Goal: Information Seeking & Learning: Learn about a topic

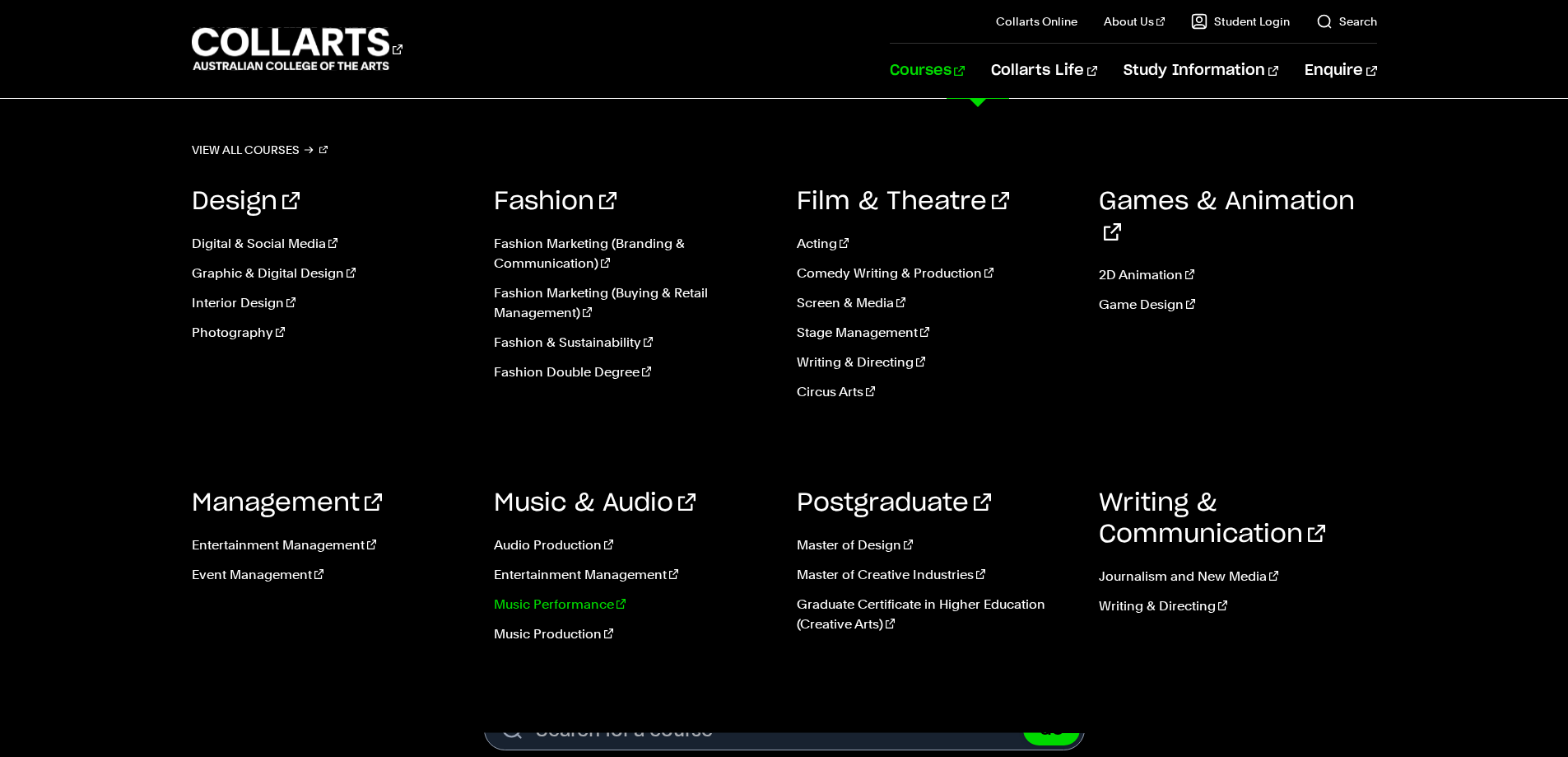
click at [561, 611] on link "Music Performance" at bounding box center [633, 604] width 278 height 19
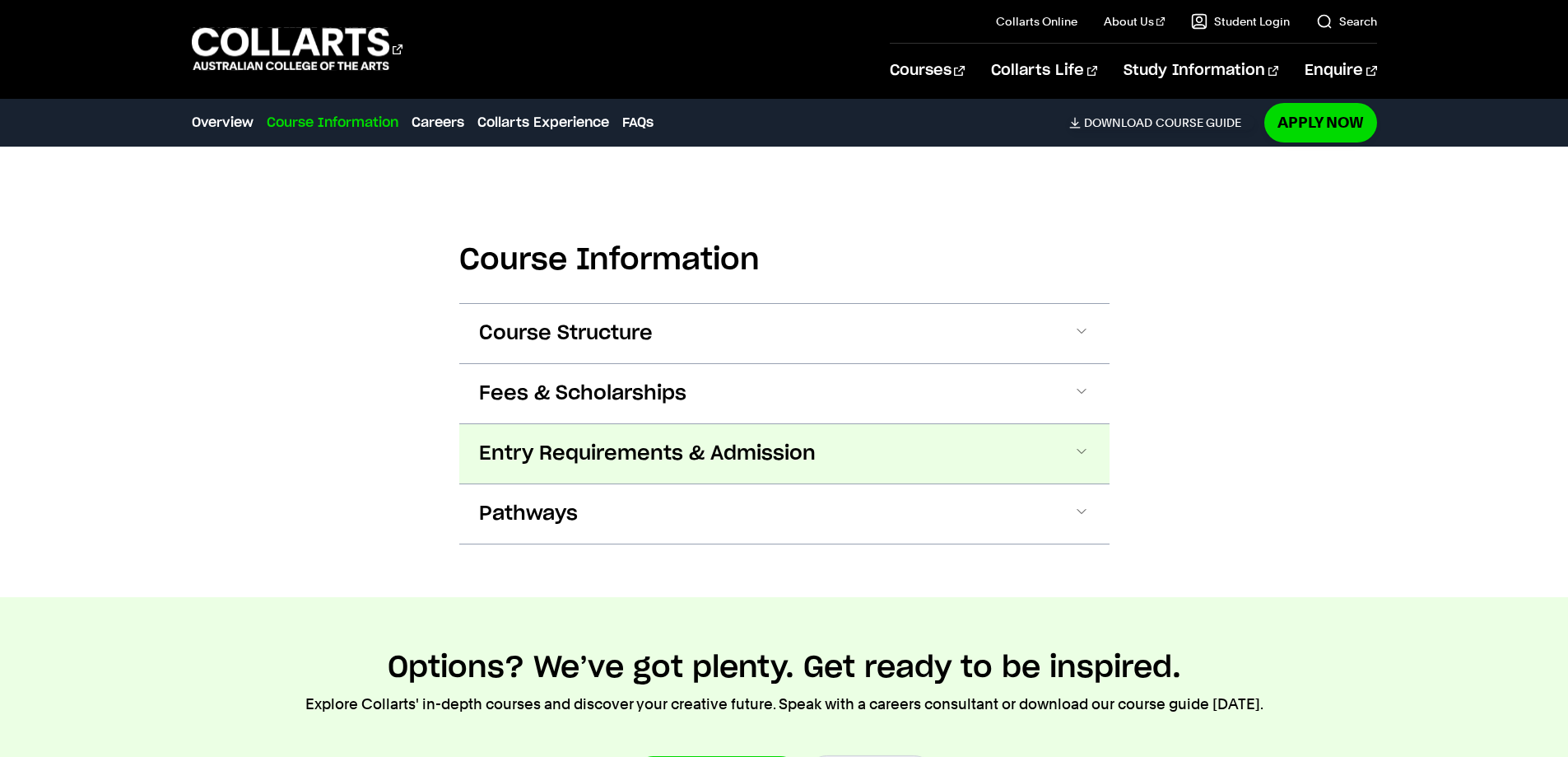
click at [752, 435] on button "Entry Requirements & Admission" at bounding box center [785, 453] width 651 height 59
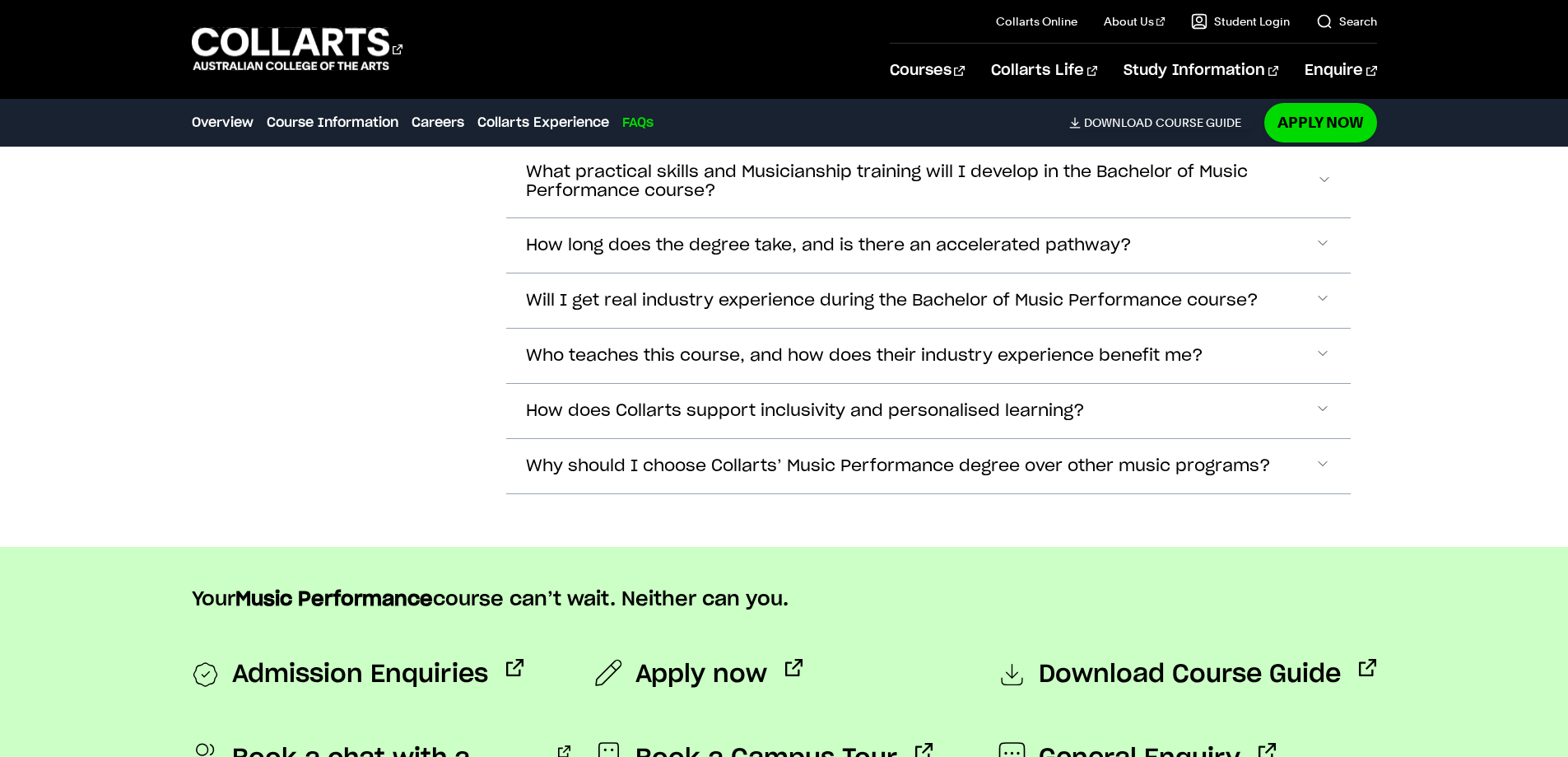
scroll to position [6019, 0]
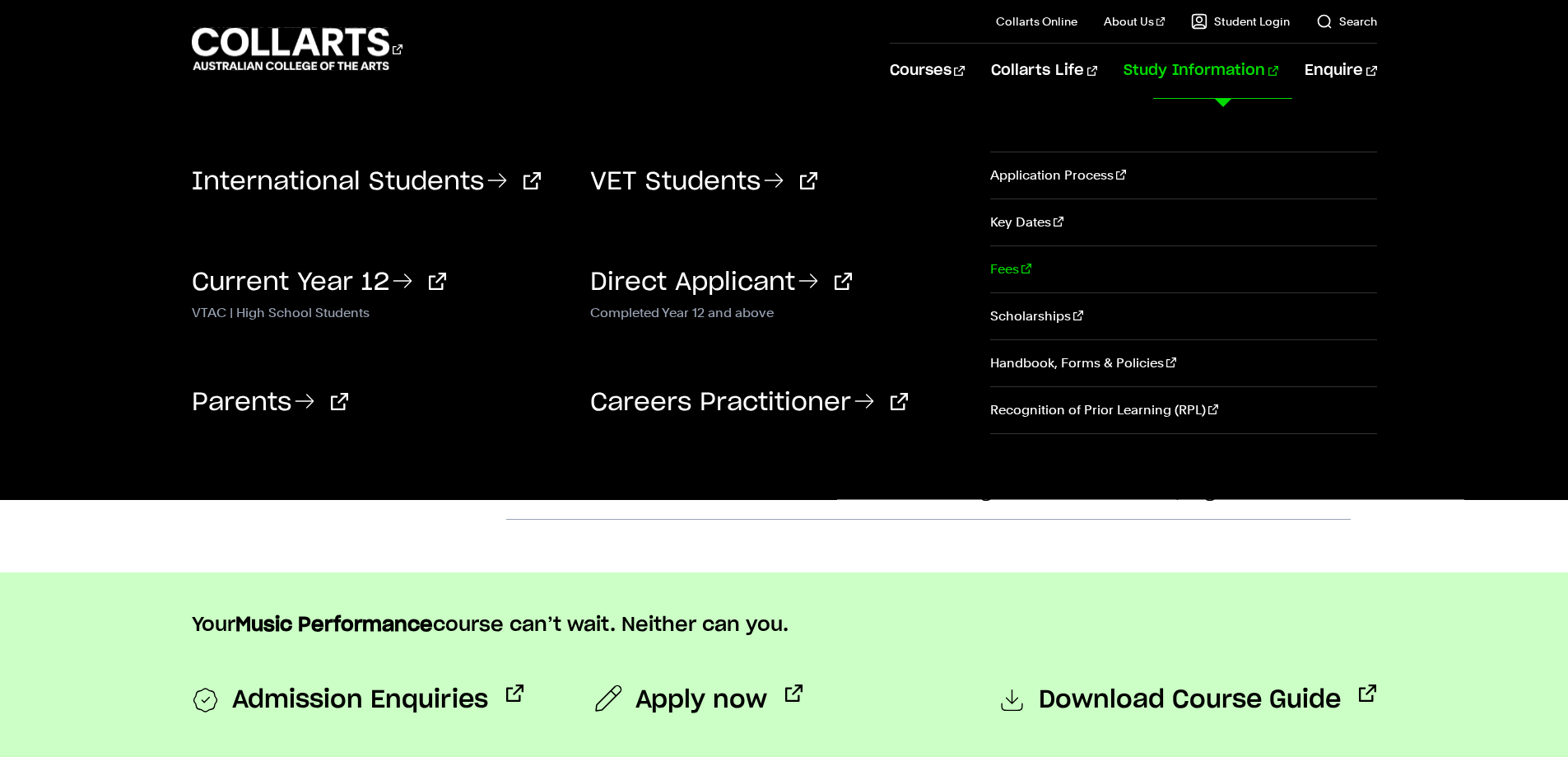
click at [997, 263] on link "Fees" at bounding box center [1184, 269] width 386 height 46
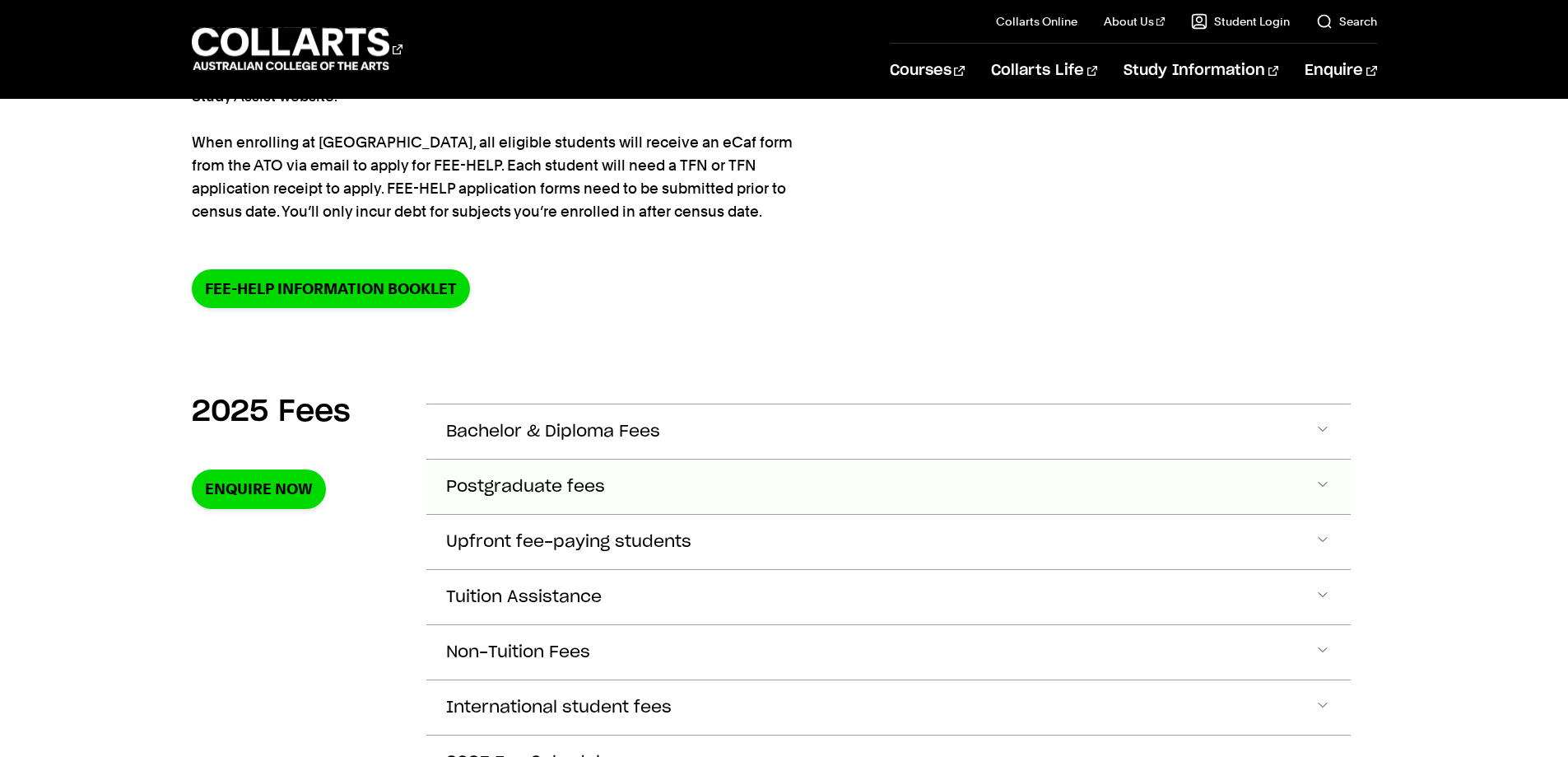
scroll to position [411, 0]
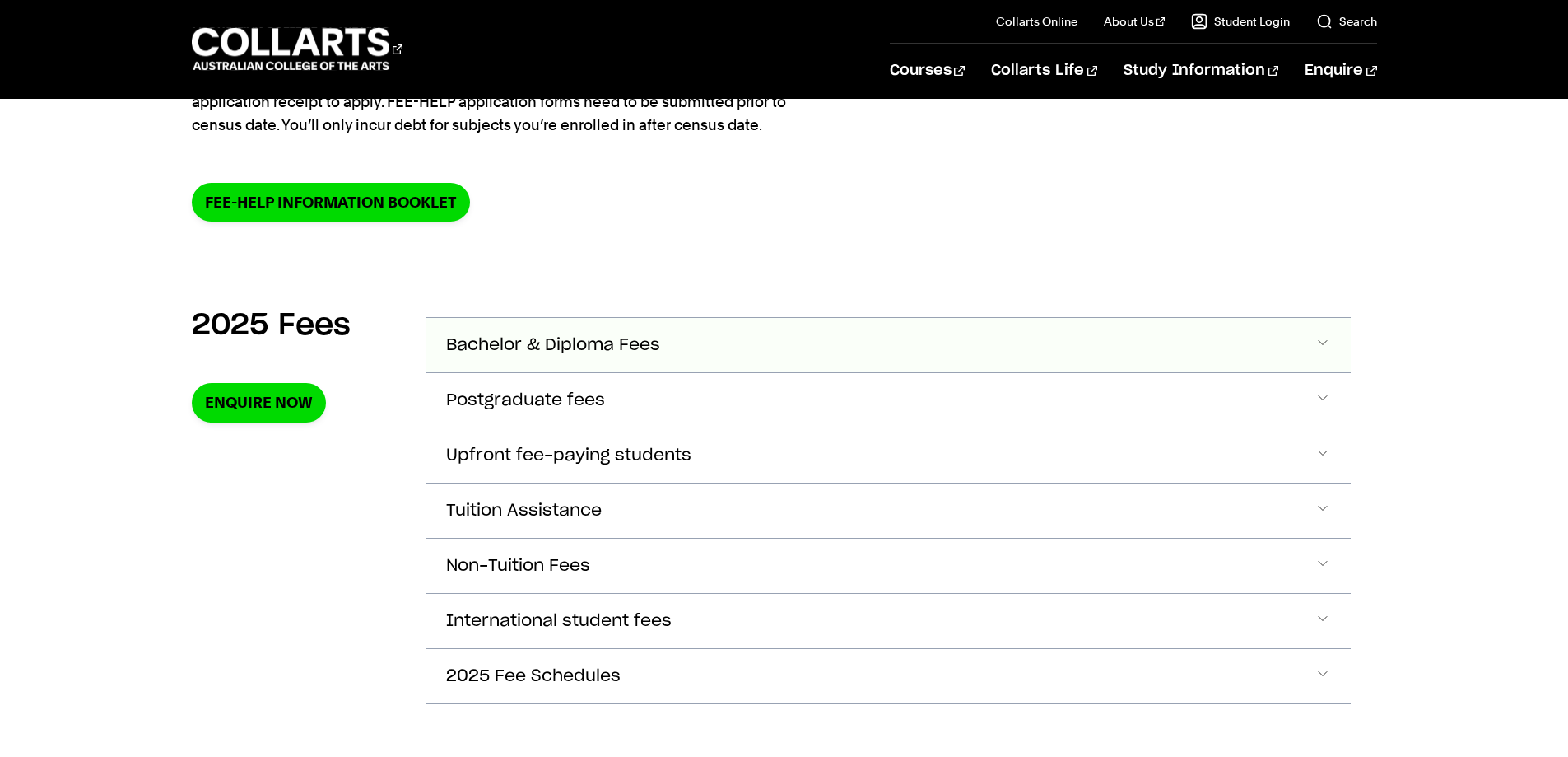
click at [574, 336] on span "Bachelor & Diploma Fees" at bounding box center [553, 346] width 214 height 19
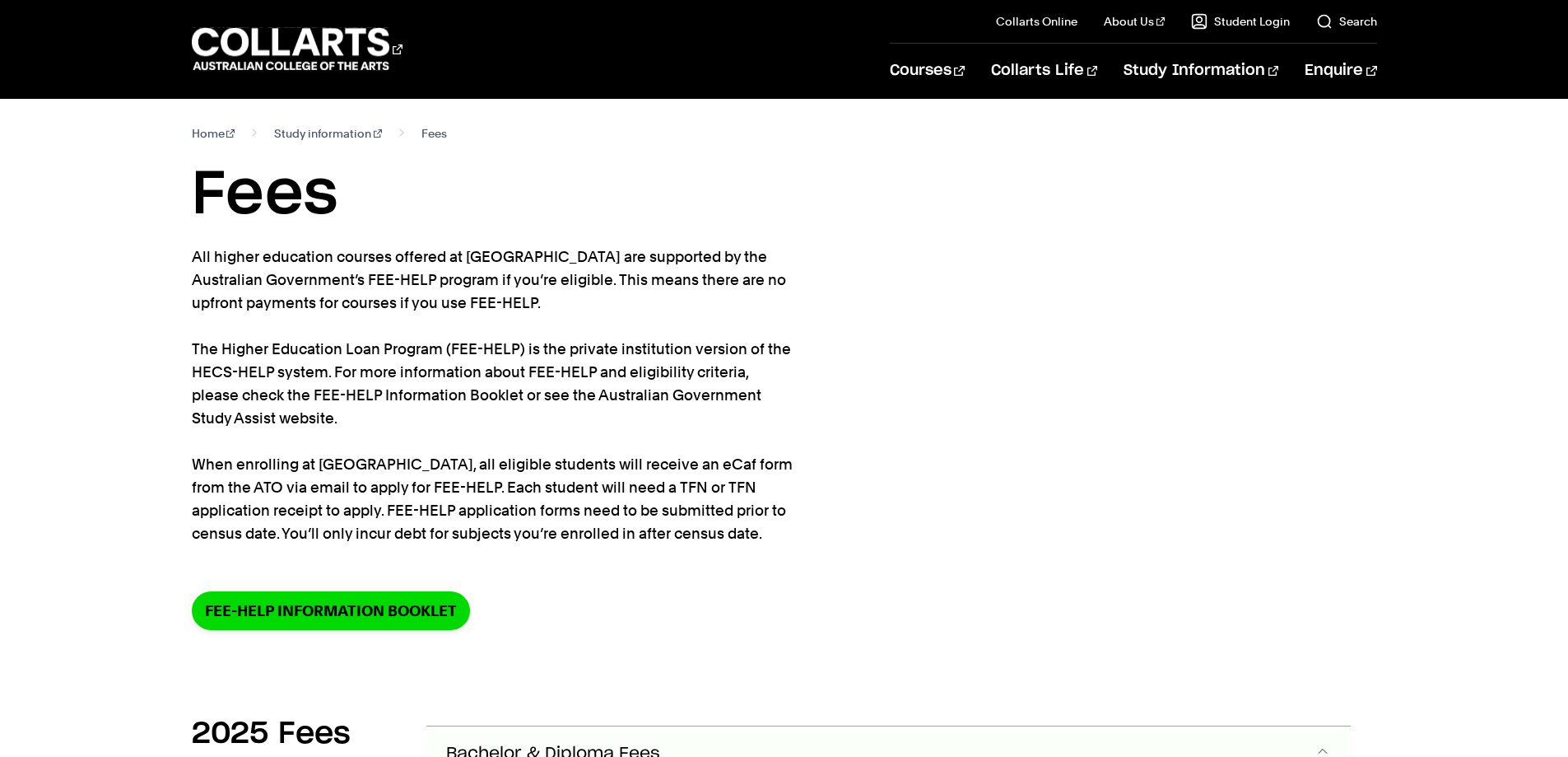
scroll to position [0, 0]
